Goal: Task Accomplishment & Management: Complete application form

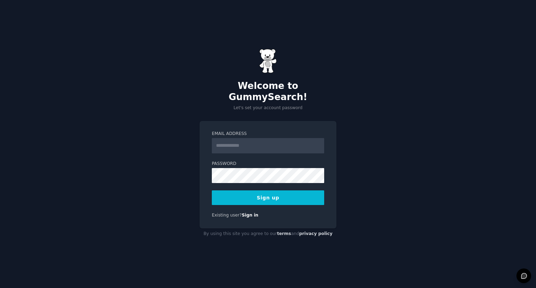
click at [253, 138] on input "Email Address" at bounding box center [268, 145] width 112 height 15
type input "**********"
click at [278, 197] on button "Sign up" at bounding box center [268, 197] width 112 height 15
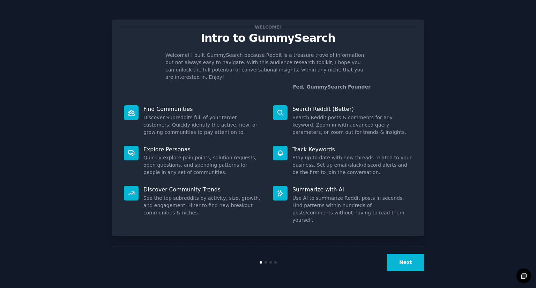
click at [421, 268] on button "Next" at bounding box center [405, 262] width 37 height 17
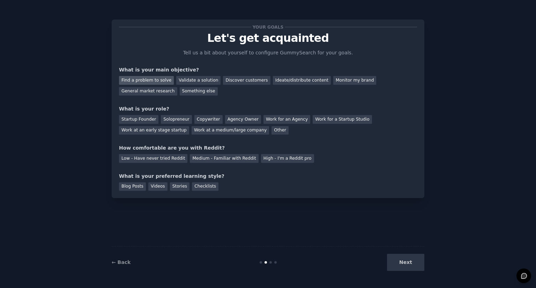
click at [149, 81] on div "Find a problem to solve" at bounding box center [146, 80] width 55 height 9
click at [172, 118] on div "Solopreneur" at bounding box center [176, 119] width 31 height 9
click at [206, 161] on div "Medium - Familiar with Reddit" at bounding box center [224, 158] width 68 height 9
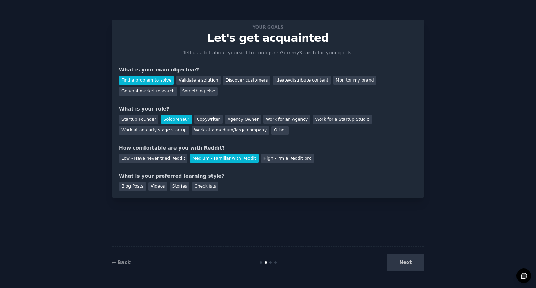
click at [413, 266] on div "Next" at bounding box center [372, 262] width 104 height 17
click at [137, 189] on div "Blog Posts" at bounding box center [132, 186] width 27 height 9
click at [149, 189] on div "Videos" at bounding box center [157, 186] width 19 height 9
click at [173, 190] on div "Stories" at bounding box center [180, 186] width 20 height 9
click at [197, 189] on div "Checklists" at bounding box center [205, 186] width 27 height 9
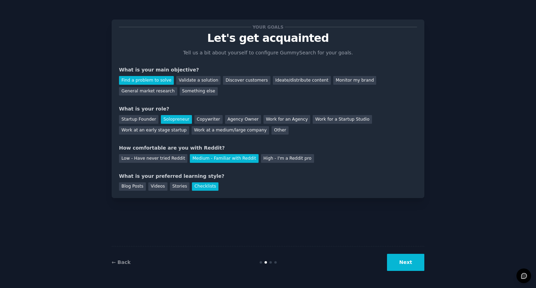
click at [408, 264] on button "Next" at bounding box center [405, 262] width 37 height 17
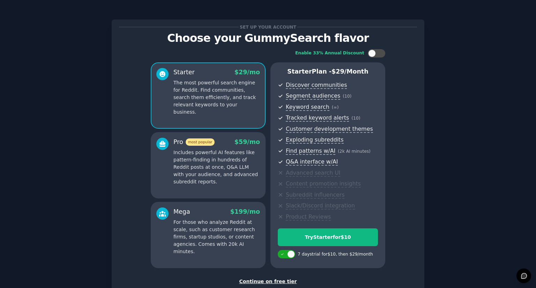
click at [157, 169] on div at bounding box center [162, 162] width 12 height 48
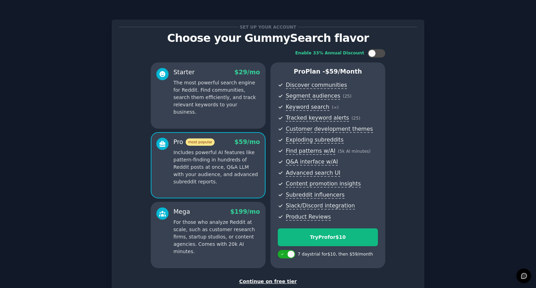
click at [204, 237] on p "For those who analyze Reddit at scale, such as customer research firms, startup…" at bounding box center [216, 237] width 87 height 37
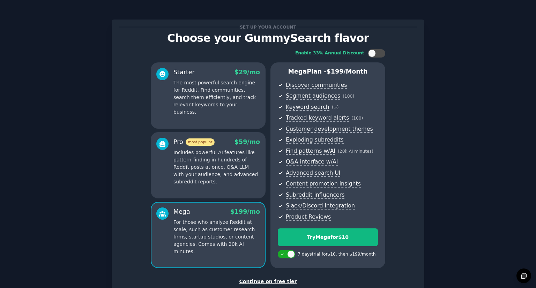
click at [230, 177] on p "Includes powerful AI features like pattern-finding in hundreds of Reddit posts …" at bounding box center [216, 167] width 87 height 37
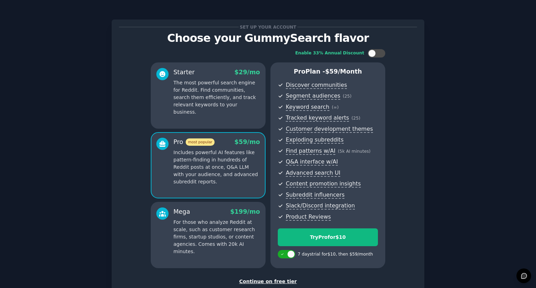
click at [231, 231] on p "For those who analyze Reddit at scale, such as customer research firms, startup…" at bounding box center [216, 237] width 87 height 37
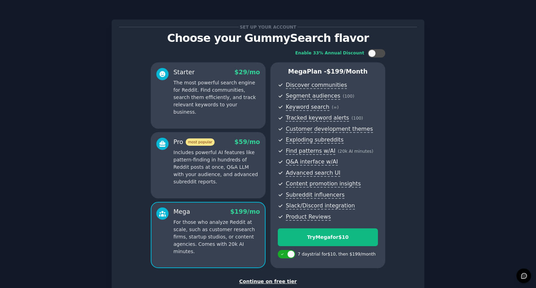
click at [223, 178] on p "Includes powerful AI features like pattern-finding in hundreds of Reddit posts …" at bounding box center [216, 167] width 87 height 37
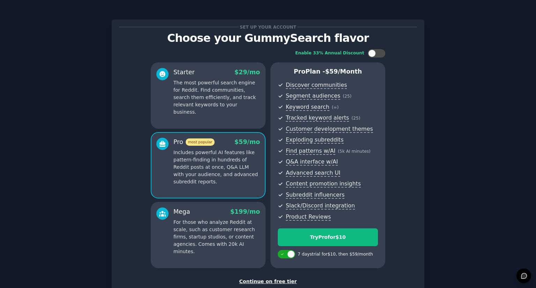
click at [230, 173] on p "Includes powerful AI features like pattern-finding in hundreds of Reddit posts …" at bounding box center [216, 167] width 87 height 37
click at [233, 233] on p "For those who analyze Reddit at scale, such as customer research firms, startup…" at bounding box center [216, 237] width 87 height 37
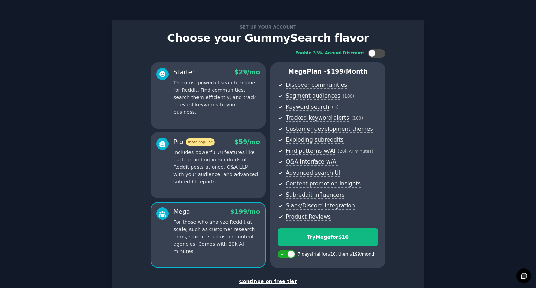
click at [225, 172] on p "Includes powerful AI features like pattern-finding in hundreds of Reddit posts …" at bounding box center [216, 167] width 87 height 37
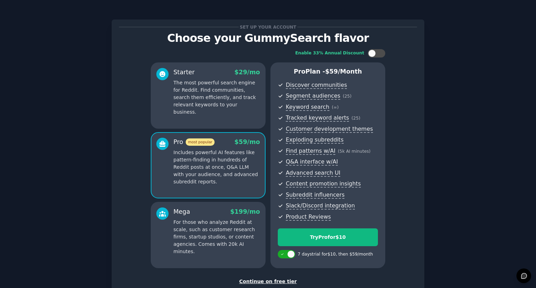
click at [230, 230] on p "For those who analyze Reddit at scale, such as customer research firms, startup…" at bounding box center [216, 237] width 87 height 37
